Goal: Find specific page/section

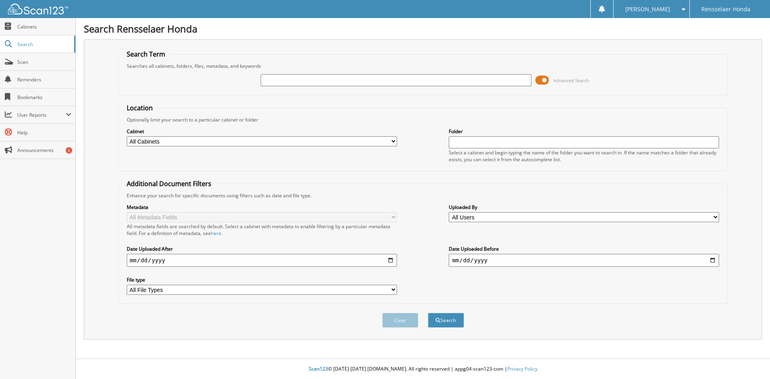
click at [276, 77] on input "text" at bounding box center [396, 80] width 270 height 12
type input "67149"
click at [428, 313] on button "Search" at bounding box center [446, 320] width 36 height 15
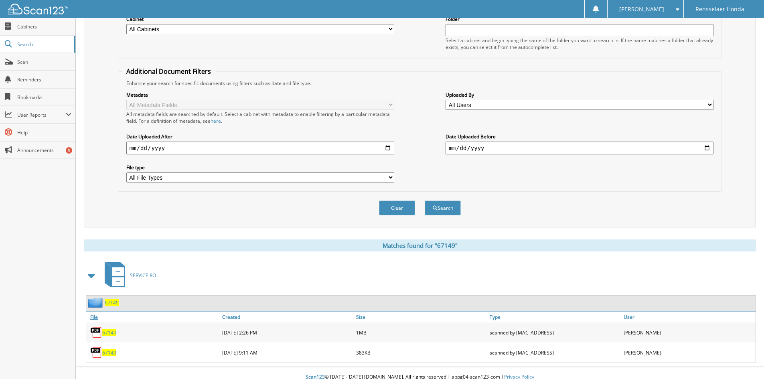
scroll to position [121, 0]
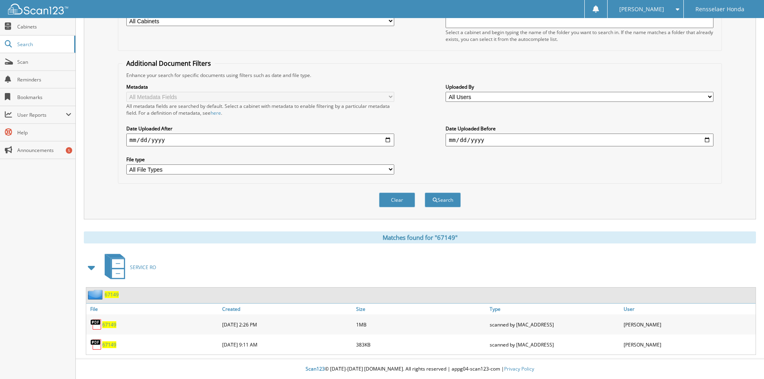
click at [108, 322] on span "67149" at bounding box center [109, 324] width 14 height 7
